Goal: Check status: Check status

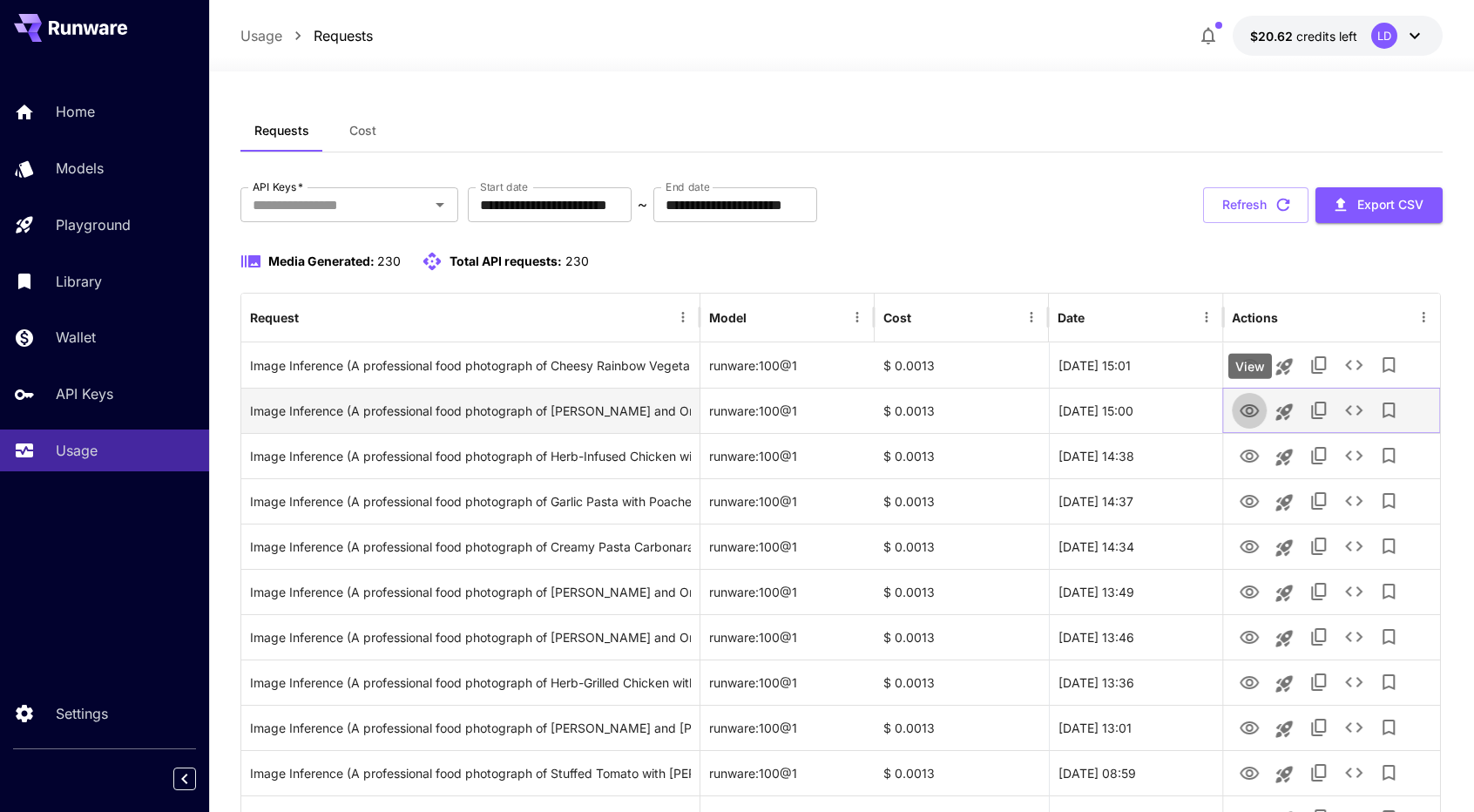
click at [1251, 409] on icon "View" at bounding box center [1249, 411] width 21 height 21
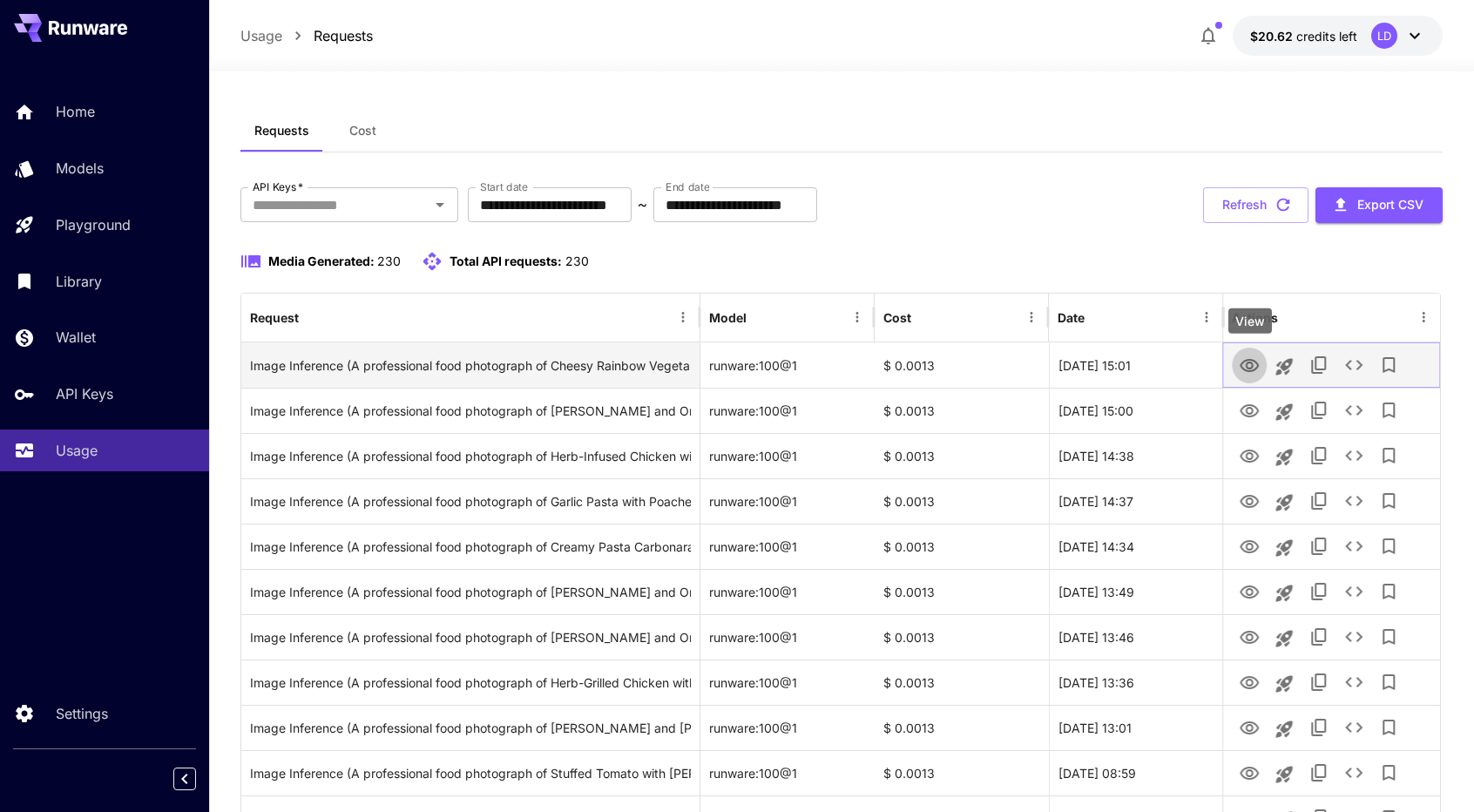
click at [1251, 356] on icon "View" at bounding box center [1249, 366] width 21 height 21
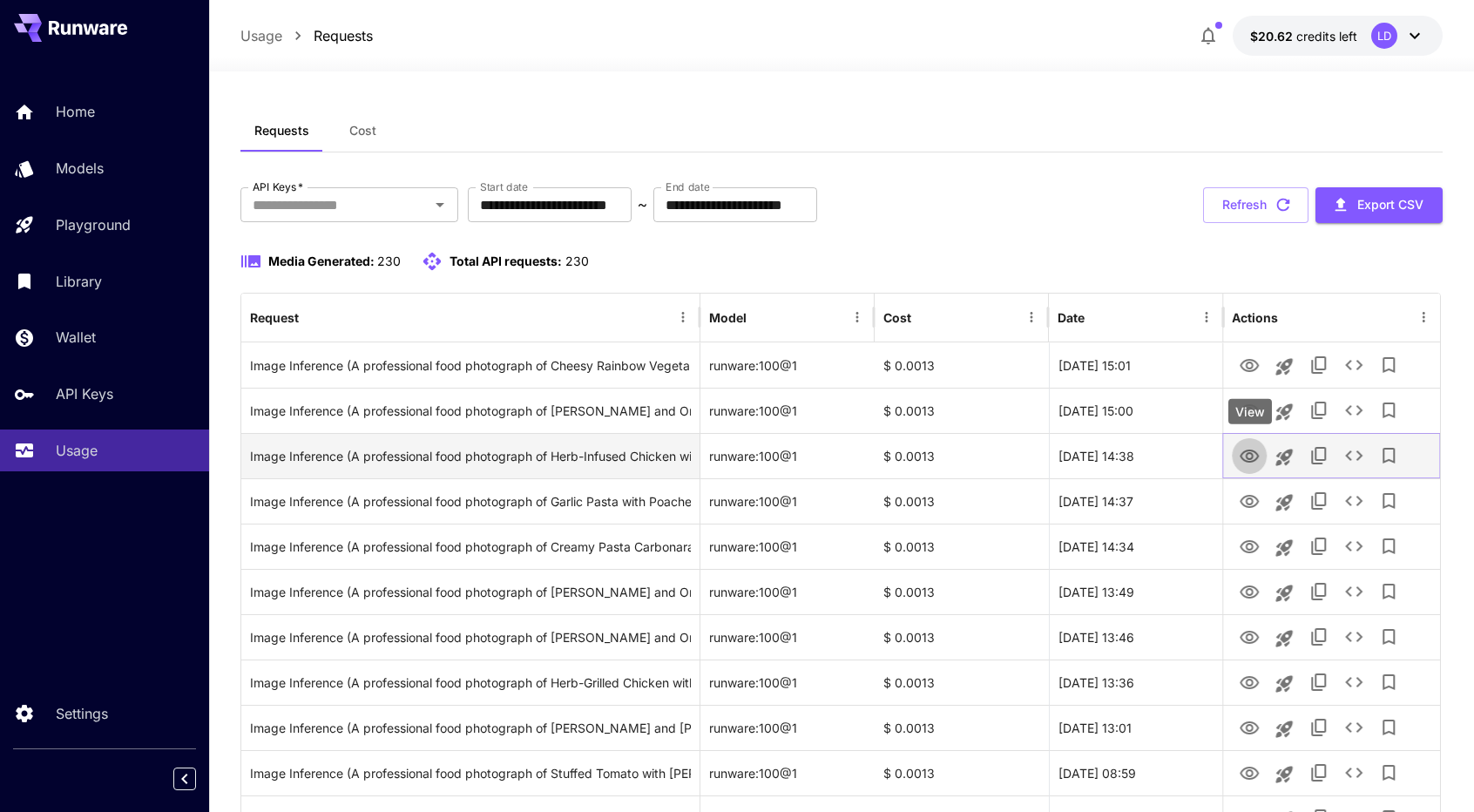
click at [1256, 455] on icon "View" at bounding box center [1249, 455] width 20 height 13
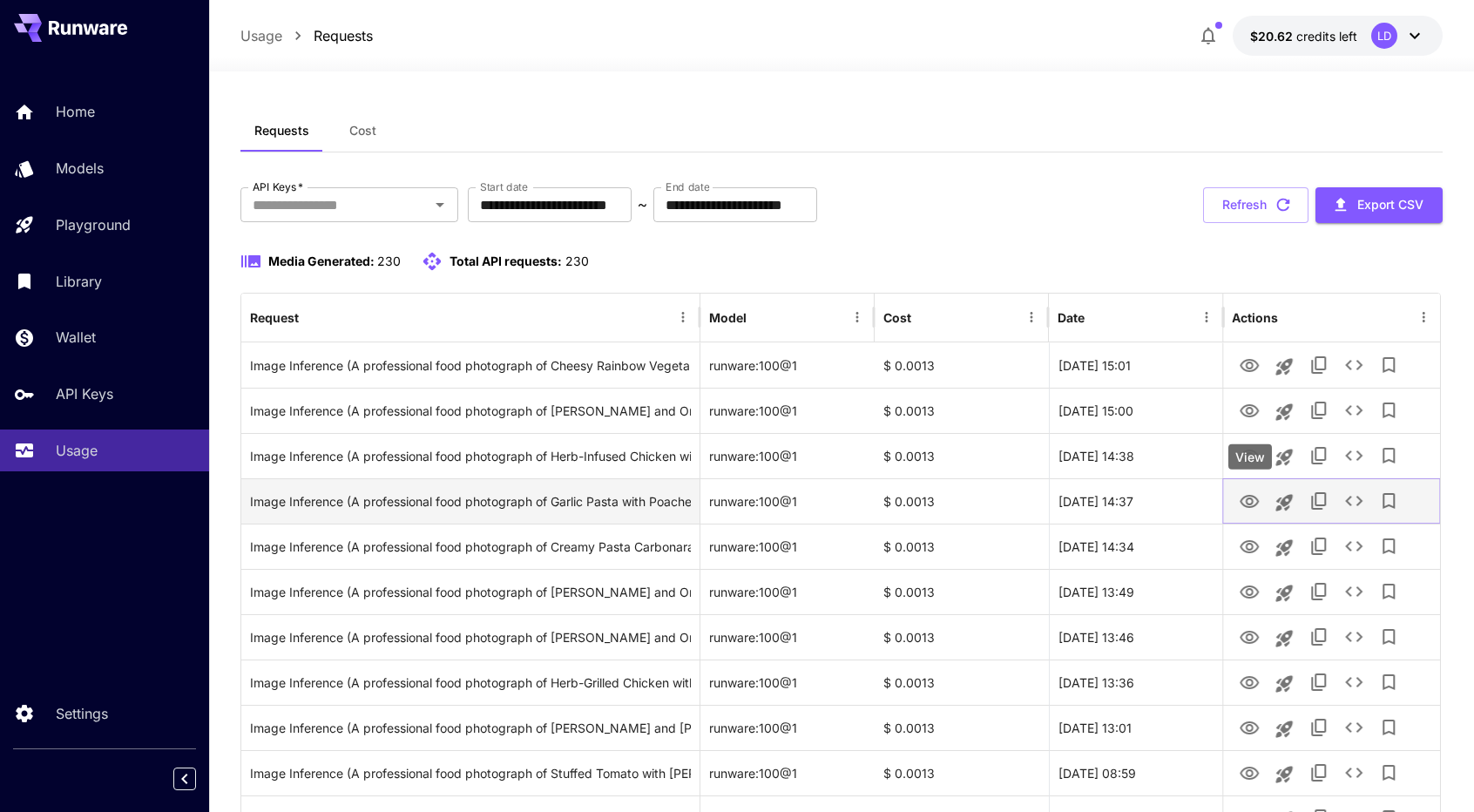
click at [1250, 498] on icon "View" at bounding box center [1249, 501] width 21 height 21
